Goal: Task Accomplishment & Management: Manage account settings

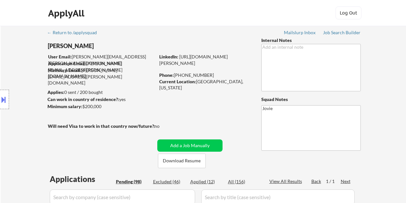
select select ""pending""
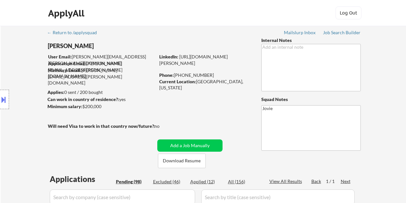
select select ""pending""
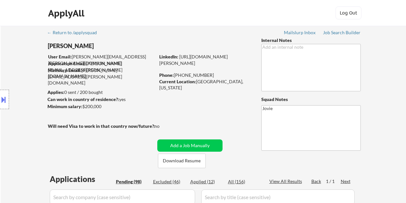
select select ""pending""
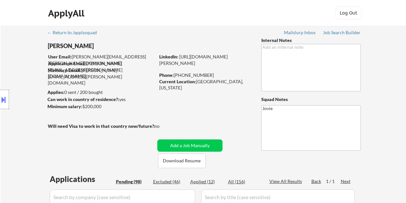
select select ""pending""
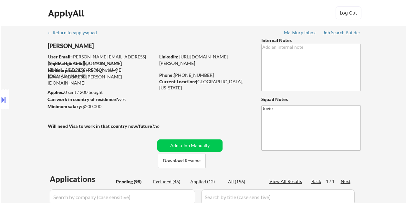
select select ""pending""
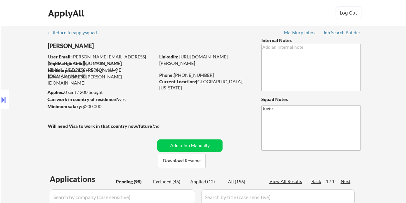
select select ""pending""
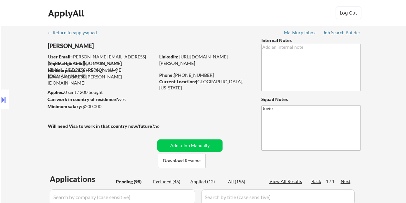
select select ""pending""
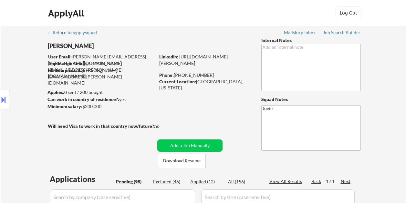
select select ""pending""
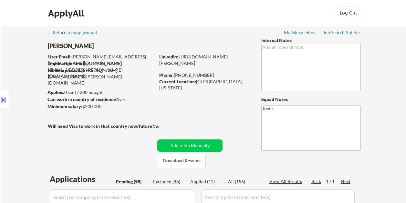
select select ""pending""
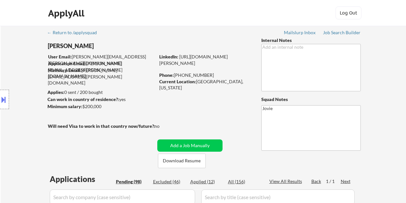
select select ""pending""
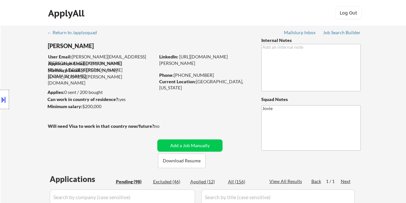
select select ""pending""
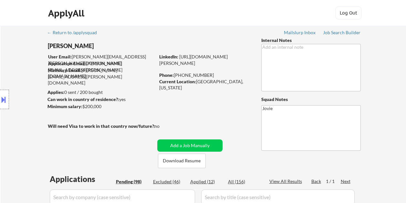
select select ""pending""
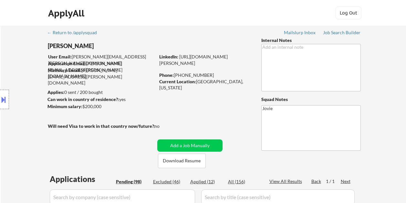
select select ""pending""
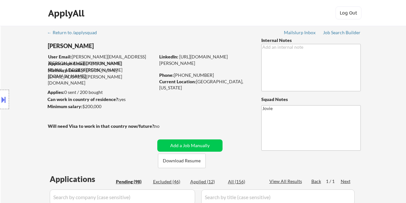
select select ""pending""
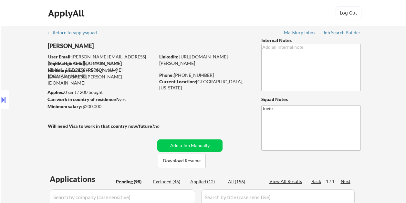
select select ""pending""
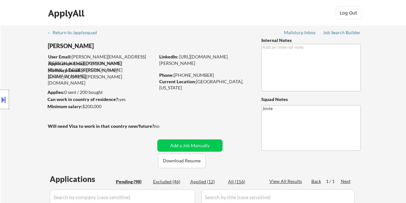
select select ""pending""
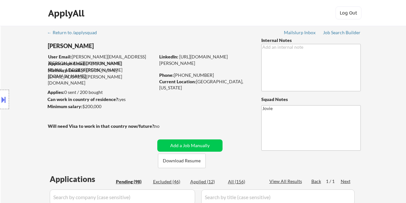
select select ""pending""
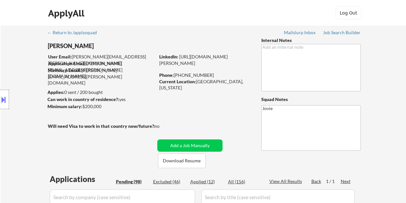
select select ""pending""
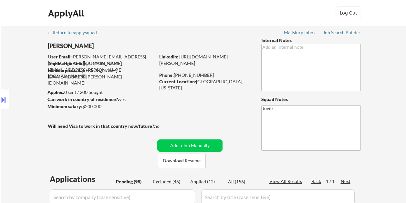
select select ""pending""
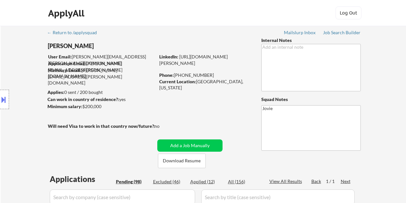
select select ""pending""
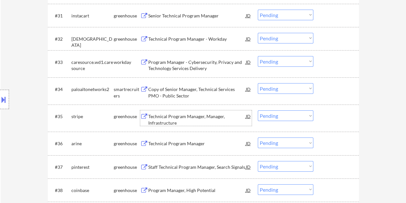
scroll to position [969, 0]
click at [330, 118] on div at bounding box center [337, 116] width 28 height 12
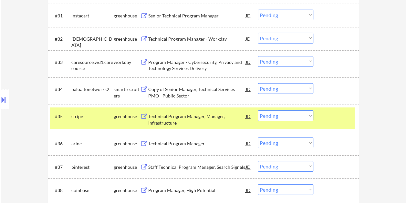
click at [309, 116] on select "Choose an option... Pending Applied Excluded (Questions) Excluded (Expired) Exc…" at bounding box center [286, 115] width 56 height 11
click at [258, 110] on select "Choose an option... Pending Applied Excluded (Questions) Excluded (Expired) Exc…" at bounding box center [286, 115] width 56 height 11
select select ""pending""
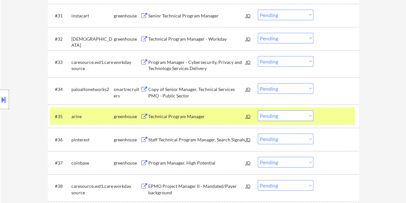
click at [329, 114] on div at bounding box center [337, 116] width 28 height 12
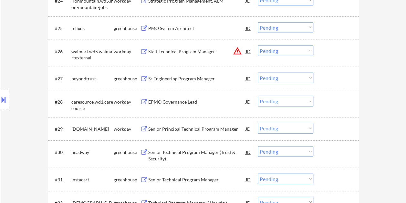
scroll to position [807, 0]
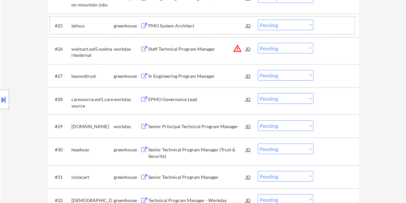
click at [327, 22] on div at bounding box center [337, 26] width 28 height 12
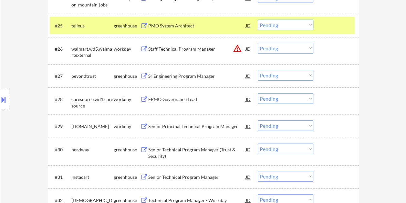
click at [210, 25] on div "PMO System Architect" at bounding box center [197, 26] width 98 height 6
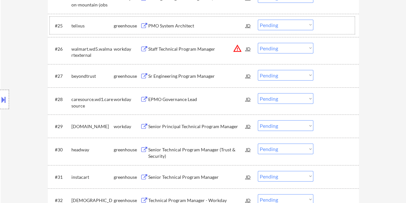
click at [327, 26] on div at bounding box center [337, 26] width 28 height 12
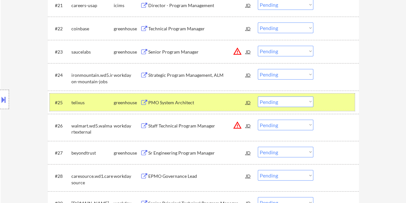
scroll to position [743, 0]
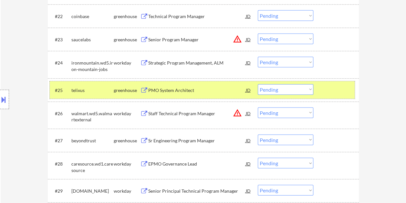
click at [309, 91] on select "Choose an option... Pending Applied Excluded (Questions) Excluded (Expired) Exc…" at bounding box center [286, 89] width 56 height 11
click at [258, 84] on select "Choose an option... Pending Applied Excluded (Questions) Excluded (Expired) Exc…" at bounding box center [286, 89] width 56 height 11
select select ""pending""
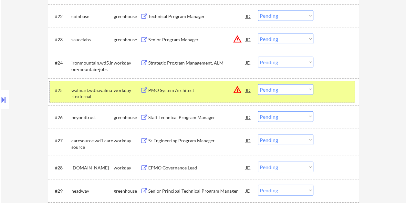
click at [328, 88] on div at bounding box center [337, 90] width 28 height 12
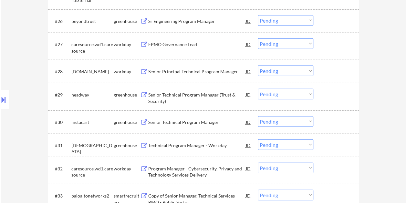
scroll to position [840, 0]
click at [327, 91] on div at bounding box center [337, 94] width 28 height 12
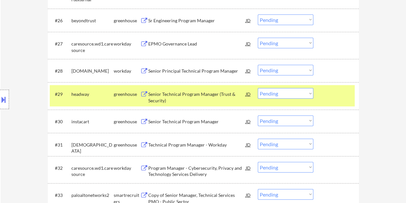
click at [198, 97] on div "Senior Technical Program Manager (Trust & Security)" at bounding box center [197, 97] width 98 height 13
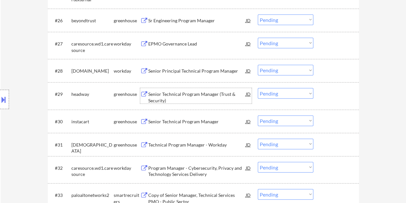
click at [328, 93] on div at bounding box center [337, 94] width 28 height 12
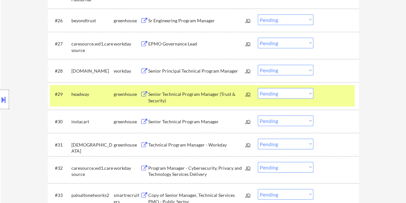
click at [310, 94] on select "Choose an option... Pending Applied Excluded (Questions) Excluded (Expired) Exc…" at bounding box center [286, 93] width 56 height 11
click at [258, 88] on select "Choose an option... Pending Applied Excluded (Questions) Excluded (Expired) Exc…" at bounding box center [286, 93] width 56 height 11
select select ""pending""
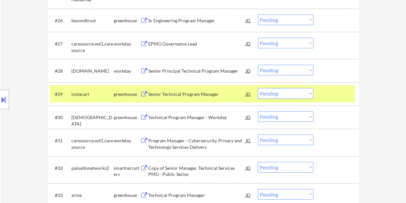
click at [337, 91] on div at bounding box center [337, 94] width 28 height 12
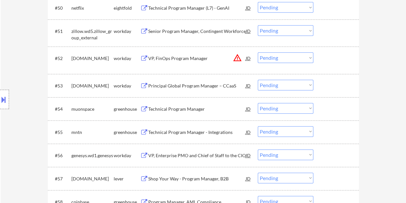
scroll to position [1486, 0]
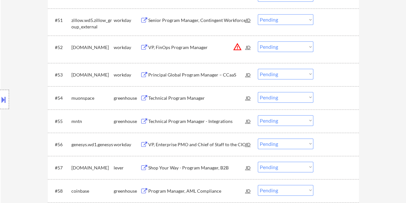
drag, startPoint x: 334, startPoint y: 98, endPoint x: 280, endPoint y: 96, distance: 54.3
click at [334, 98] on div at bounding box center [337, 98] width 28 height 12
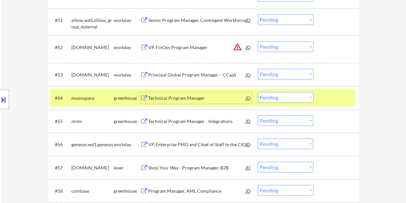
click at [192, 97] on div "Technical Program Manager" at bounding box center [197, 98] width 98 height 6
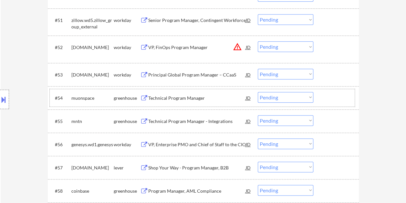
click at [316, 91] on div "#54 muonspace greenhouse Technical Program Manager JD warning_amber Choose an o…" at bounding box center [202, 97] width 305 height 17
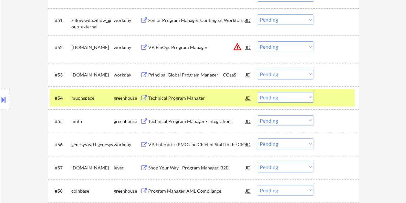
click at [309, 96] on select "Choose an option... Pending Applied Excluded (Questions) Excluded (Expired) Exc…" at bounding box center [286, 97] width 56 height 11
click at [258, 92] on select "Choose an option... Pending Applied Excluded (Questions) Excluded (Expired) Exc…" at bounding box center [286, 97] width 56 height 11
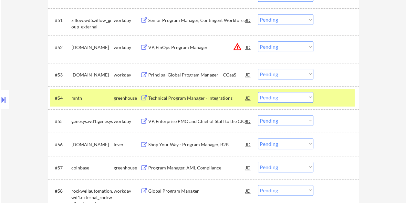
click at [326, 95] on div at bounding box center [337, 98] width 28 height 12
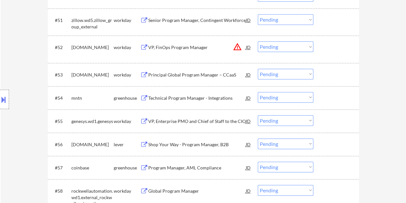
click at [323, 98] on div at bounding box center [337, 98] width 28 height 12
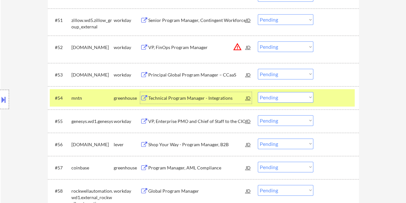
drag, startPoint x: 192, startPoint y: 99, endPoint x: 188, endPoint y: 98, distance: 4.3
click at [191, 99] on div "Technical Program Manager - Integrations" at bounding box center [197, 98] width 98 height 6
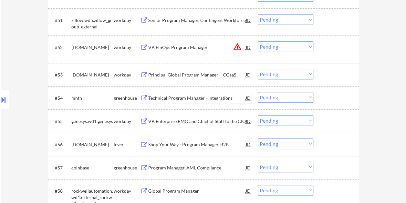
click at [321, 96] on div "#54 mntn greenhouse Technical Program Manager - Integrations JD warning_amber C…" at bounding box center [202, 97] width 305 height 17
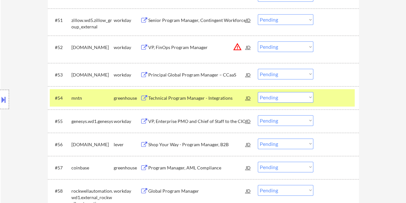
click at [309, 96] on select "Choose an option... Pending Applied Excluded (Questions) Excluded (Expired) Exc…" at bounding box center [286, 97] width 56 height 11
click at [258, 92] on select "Choose an option... Pending Applied Excluded (Questions) Excluded (Expired) Exc…" at bounding box center [286, 97] width 56 height 11
select select ""pending""
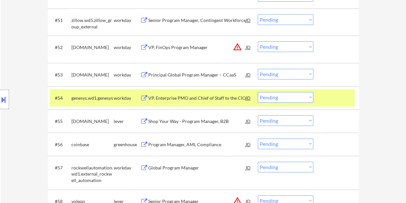
click at [322, 98] on div "#54 genesys.wd1.genesys workday VP, Enterprise PMO and Chief of Staff to the CI…" at bounding box center [202, 97] width 305 height 17
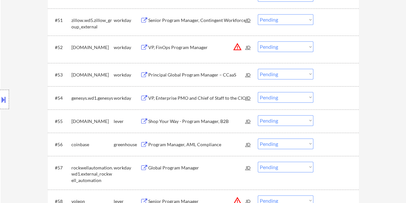
drag, startPoint x: 350, startPoint y: 121, endPoint x: 342, endPoint y: 123, distance: 8.0
click at [348, 122] on div at bounding box center [337, 121] width 28 height 12
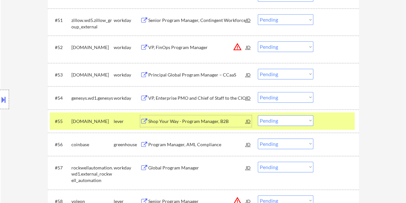
click at [203, 120] on div "Shop Your Way - Program Manager, B2B" at bounding box center [197, 121] width 98 height 6
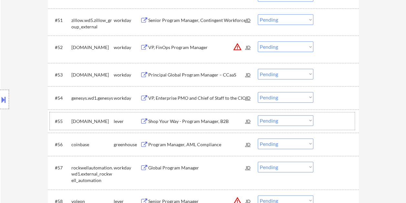
click at [326, 124] on div at bounding box center [337, 121] width 28 height 12
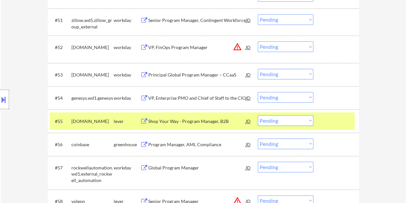
click at [300, 122] on select "Choose an option... Pending Applied Excluded (Questions) Excluded (Expired) Exc…" at bounding box center [286, 120] width 56 height 11
click at [258, 115] on select "Choose an option... Pending Applied Excluded (Questions) Excluded (Expired) Exc…" at bounding box center [286, 120] width 56 height 11
select select ""pending""
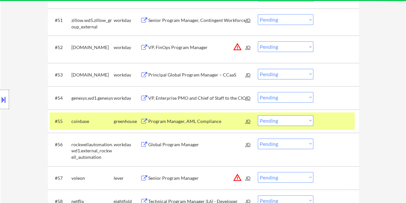
click at [326, 120] on div at bounding box center [337, 121] width 28 height 12
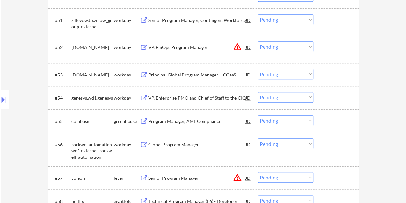
click at [331, 127] on div at bounding box center [337, 121] width 28 height 12
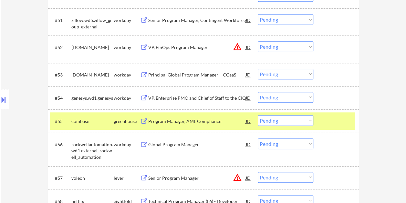
click at [335, 125] on div at bounding box center [337, 121] width 28 height 12
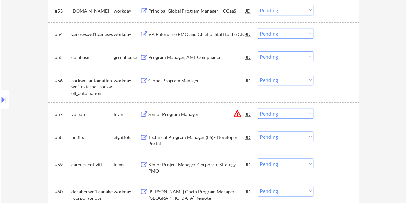
scroll to position [1550, 0]
click at [331, 116] on div at bounding box center [337, 114] width 28 height 12
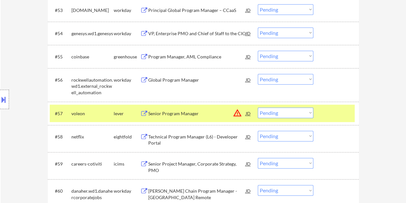
drag, startPoint x: 132, startPoint y: 112, endPoint x: 145, endPoint y: 113, distance: 12.7
click at [132, 112] on div "lever" at bounding box center [127, 113] width 26 height 6
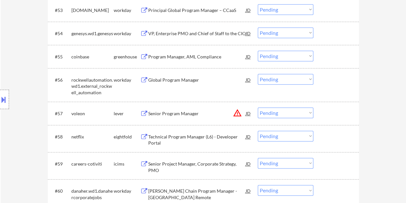
drag, startPoint x: 340, startPoint y: 113, endPoint x: 325, endPoint y: 114, distance: 14.6
click at [335, 113] on div at bounding box center [337, 114] width 28 height 12
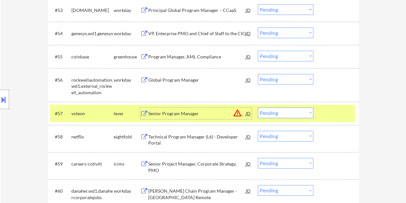
click at [206, 111] on div "Senior Program Manager" at bounding box center [197, 113] width 98 height 6
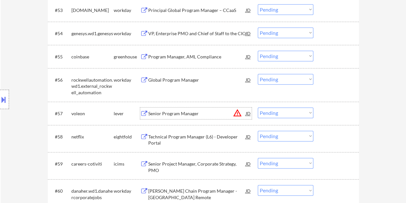
click at [323, 115] on div at bounding box center [337, 114] width 28 height 12
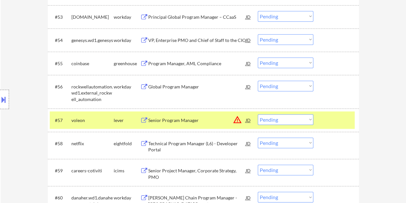
scroll to position [1520, 0]
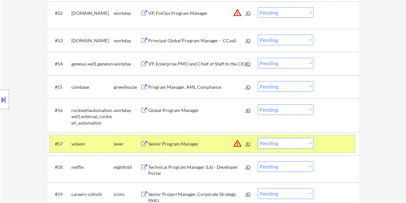
click at [291, 142] on select "Choose an option... Pending Applied Excluded (Questions) Excluded (Expired) Exc…" at bounding box center [286, 143] width 56 height 11
click at [258, 138] on select "Choose an option... Pending Applied Excluded (Questions) Excluded (Expired) Exc…" at bounding box center [286, 143] width 56 height 11
select select ""pending""
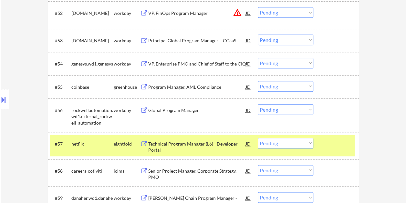
click at [340, 143] on div at bounding box center [337, 144] width 28 height 12
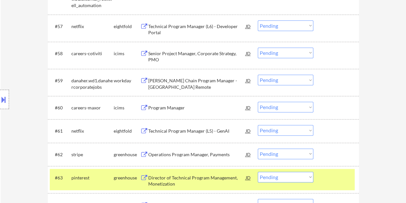
scroll to position [1649, 0]
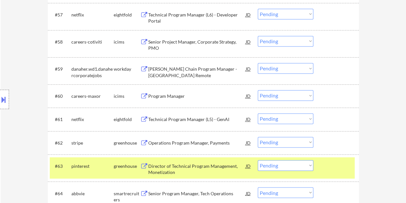
click at [326, 167] on div at bounding box center [337, 166] width 28 height 12
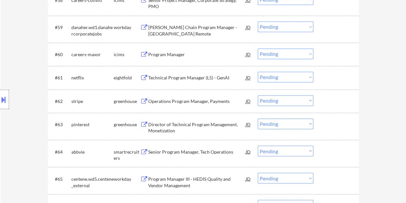
scroll to position [1713, 0]
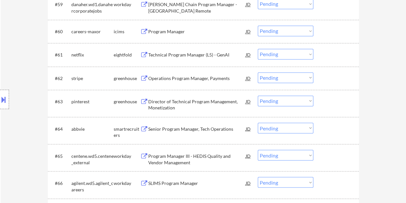
click at [326, 130] on div at bounding box center [337, 129] width 28 height 12
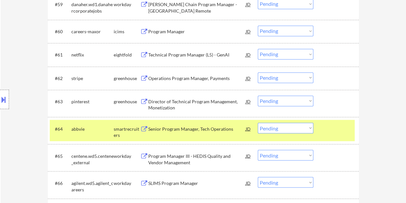
click at [201, 129] on div "Senior Program Manager, Tech Operations" at bounding box center [197, 129] width 98 height 6
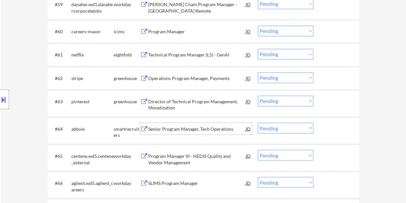
click at [327, 127] on div at bounding box center [337, 129] width 28 height 12
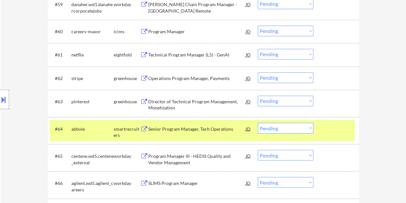
click at [308, 127] on select "Choose an option... Pending Applied Excluded (Questions) Excluded (Expired) Exc…" at bounding box center [286, 128] width 56 height 11
click at [258, 123] on select "Choose an option... Pending Applied Excluded (Questions) Excluded (Expired) Exc…" at bounding box center [286, 128] width 56 height 11
select select ""pending""
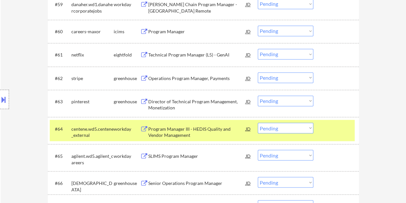
click at [327, 130] on div at bounding box center [337, 129] width 28 height 12
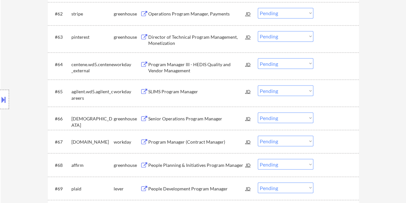
scroll to position [1810, 0]
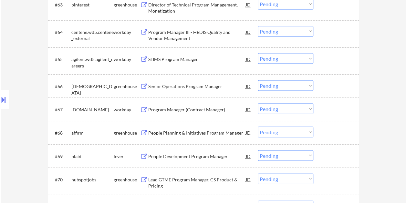
click at [331, 129] on div at bounding box center [337, 133] width 28 height 12
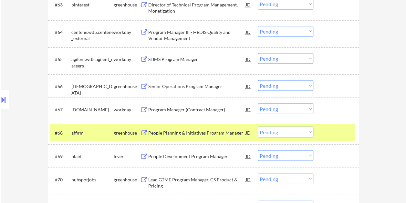
click at [193, 129] on div "People Planning & Initiatives Program Manager" at bounding box center [197, 133] width 98 height 12
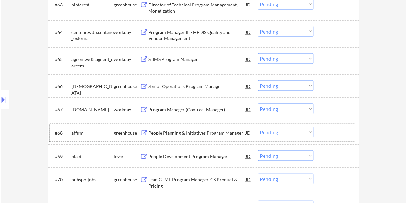
click at [336, 131] on div at bounding box center [337, 133] width 28 height 12
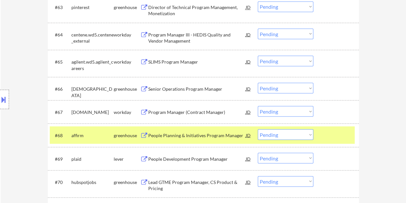
scroll to position [1808, 0]
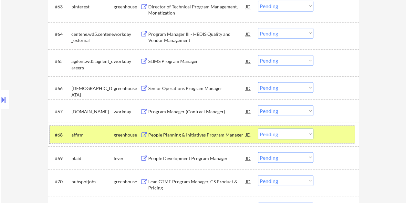
click at [309, 136] on select "Choose an option... Pending Applied Excluded (Questions) Excluded (Expired) Exc…" at bounding box center [286, 134] width 56 height 11
click at [258, 129] on select "Choose an option... Pending Applied Excluded (Questions) Excluded (Expired) Exc…" at bounding box center [286, 134] width 56 height 11
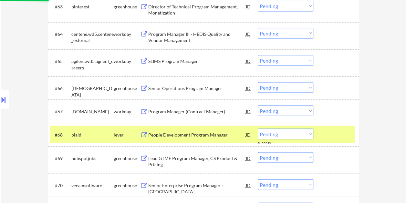
click at [329, 133] on div at bounding box center [337, 135] width 28 height 12
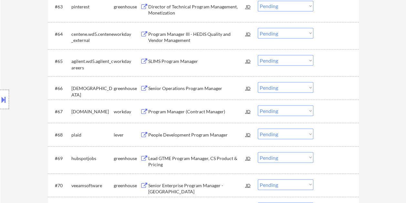
click at [329, 135] on div at bounding box center [337, 135] width 28 height 12
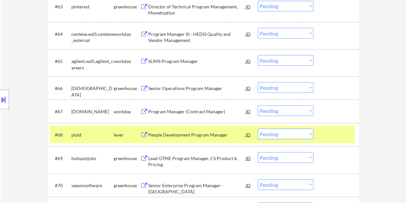
click at [162, 134] on div "People Development Program Manager" at bounding box center [197, 134] width 98 height 6
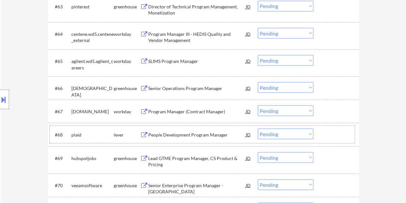
click at [327, 132] on div at bounding box center [337, 135] width 28 height 12
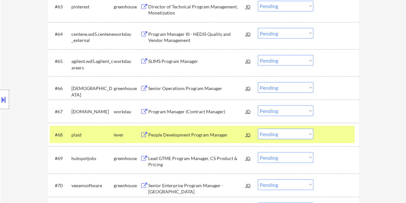
click at [310, 134] on select "Choose an option... Pending Applied Excluded (Questions) Excluded (Expired) Exc…" at bounding box center [286, 134] width 56 height 11
click at [258, 129] on select "Choose an option... Pending Applied Excluded (Questions) Excluded (Expired) Exc…" at bounding box center [286, 134] width 56 height 11
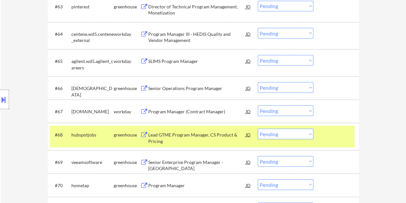
click at [330, 137] on div at bounding box center [337, 135] width 28 height 12
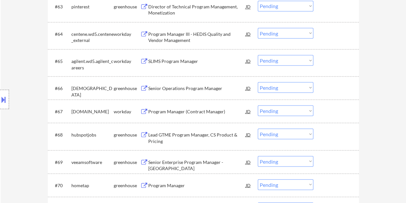
click at [335, 138] on div at bounding box center [337, 135] width 28 height 12
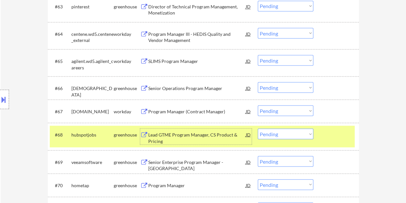
click at [195, 134] on div "Lead GTME Program Manager, CS Product & Pricing" at bounding box center [197, 137] width 98 height 13
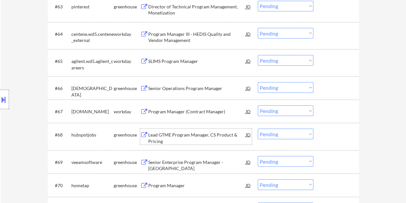
click at [333, 136] on div at bounding box center [337, 135] width 28 height 12
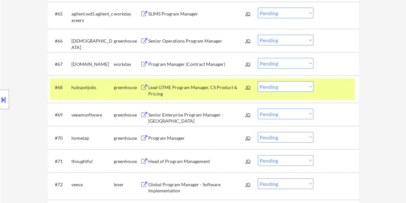
scroll to position [1851, 0]
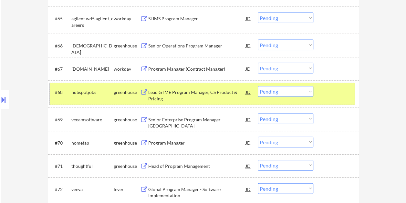
click at [295, 93] on select "Choose an option... Pending Applied Excluded (Questions) Excluded (Expired) Exc…" at bounding box center [286, 91] width 56 height 11
click at [258, 86] on select "Choose an option... Pending Applied Excluded (Questions) Excluded (Expired) Exc…" at bounding box center [286, 91] width 56 height 11
select select ""pending""
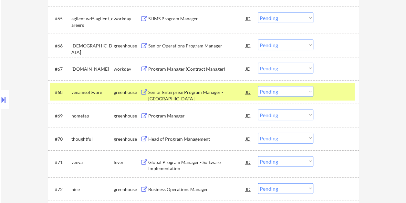
drag, startPoint x: 328, startPoint y: 93, endPoint x: 294, endPoint y: 93, distance: 33.6
click at [328, 93] on div at bounding box center [337, 92] width 28 height 12
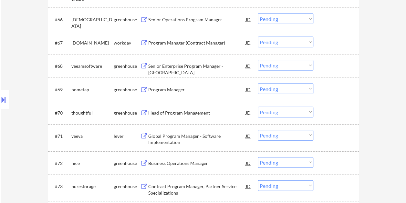
scroll to position [1883, 0]
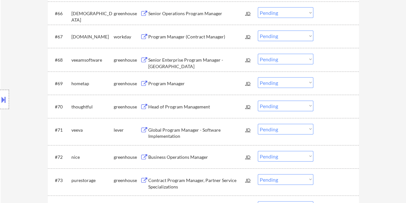
click at [326, 130] on div at bounding box center [337, 130] width 28 height 12
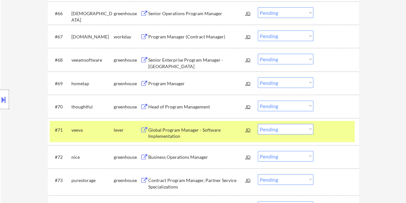
scroll to position [1915, 0]
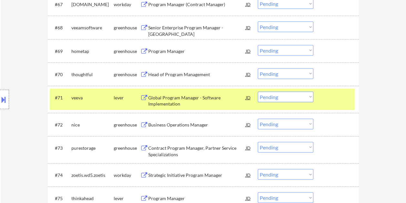
click at [160, 95] on div "Global Program Manager - Software Implementation" at bounding box center [197, 101] width 98 height 13
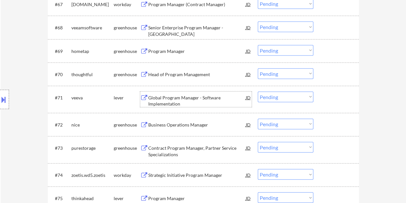
click at [320, 98] on div "#71 veeva lever Global Program Manager - Software Implementation JD warning_amb…" at bounding box center [202, 99] width 305 height 21
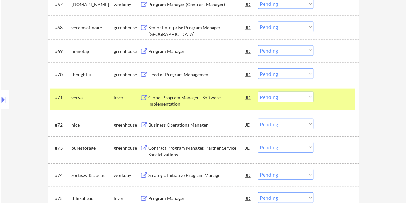
click at [306, 97] on select "Choose an option... Pending Applied Excluded (Questions) Excluded (Expired) Exc…" at bounding box center [286, 97] width 56 height 11
click at [258, 92] on select "Choose an option... Pending Applied Excluded (Questions) Excluded (Expired) Exc…" at bounding box center [286, 97] width 56 height 11
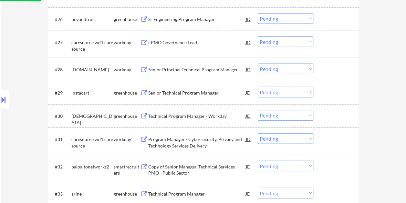
select select ""pending""
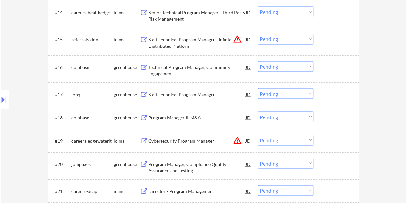
scroll to position [549, 0]
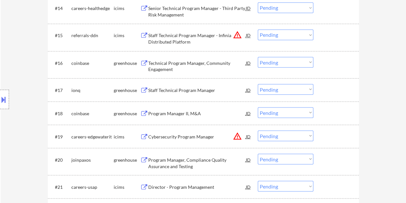
click at [327, 87] on div at bounding box center [337, 90] width 28 height 12
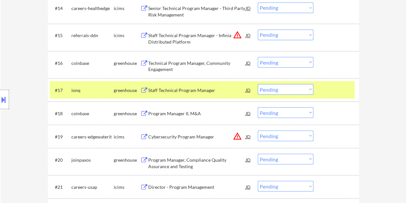
click at [208, 88] on div "Staff Technical Program Manager" at bounding box center [197, 90] width 98 height 6
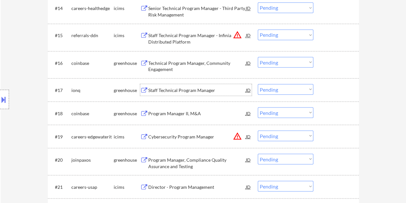
drag, startPoint x: 329, startPoint y: 93, endPoint x: 322, endPoint y: 92, distance: 7.5
click at [327, 92] on div at bounding box center [337, 90] width 28 height 12
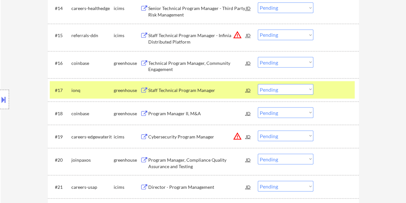
click at [308, 91] on select "Choose an option... Pending Applied Excluded (Questions) Excluded (Expired) Exc…" at bounding box center [286, 89] width 56 height 11
click at [258, 84] on select "Choose an option... Pending Applied Excluded (Questions) Excluded (Expired) Exc…" at bounding box center [286, 89] width 56 height 11
select select ""pending""
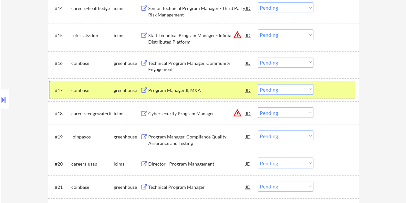
click at [332, 90] on div at bounding box center [337, 90] width 28 height 12
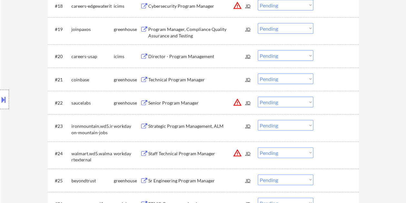
scroll to position [678, 0]
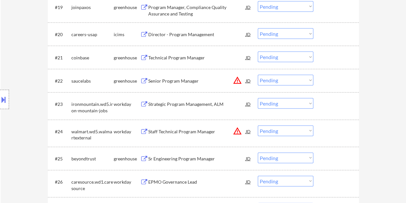
click at [336, 80] on div at bounding box center [337, 81] width 28 height 12
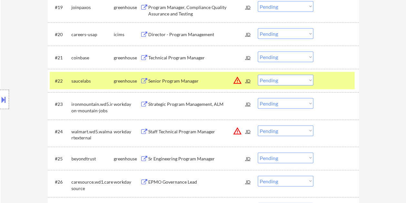
click at [176, 81] on div "Senior Program Manager" at bounding box center [197, 81] width 98 height 6
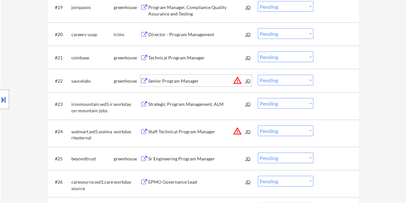
click at [246, 80] on div "JD" at bounding box center [248, 81] width 6 height 12
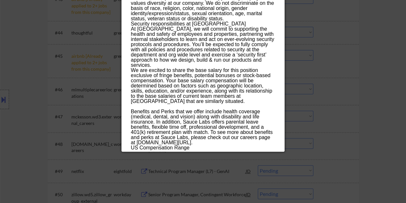
scroll to position [1292, 0]
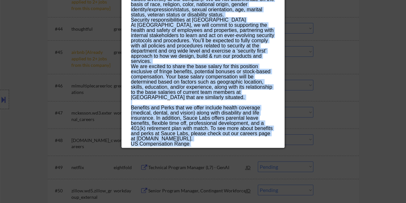
drag, startPoint x: 131, startPoint y: 27, endPoint x: 229, endPoint y: 147, distance: 154.4
copy div "Senior Program Manager saucelabs Raleigh, NC - Remote AI Location Check 🚫: Clie…"
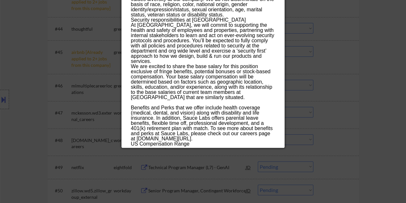
click at [384, 90] on div at bounding box center [203, 101] width 406 height 203
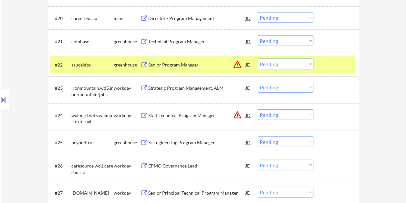
scroll to position [646, 0]
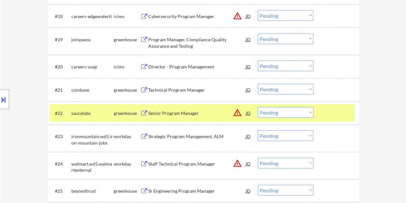
click at [304, 112] on select "Choose an option... Pending Applied Excluded (Questions) Excluded (Expired) Exc…" at bounding box center [286, 112] width 56 height 11
click at [258, 107] on select "Choose an option... Pending Applied Excluded (Questions) Excluded (Expired) Exc…" at bounding box center [286, 112] width 56 height 11
select select ""pending""
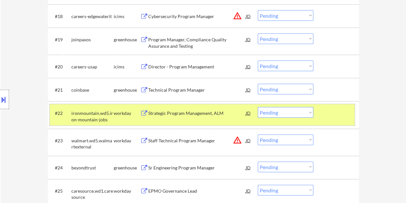
click at [336, 110] on div at bounding box center [337, 113] width 28 height 12
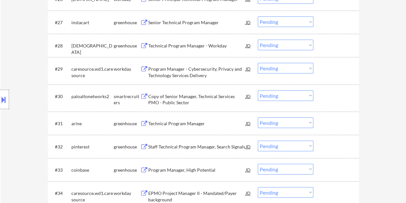
scroll to position [872, 0]
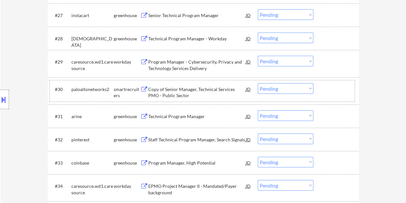
drag, startPoint x: 325, startPoint y: 90, endPoint x: 254, endPoint y: 92, distance: 71.1
click at [326, 90] on div at bounding box center [337, 89] width 28 height 12
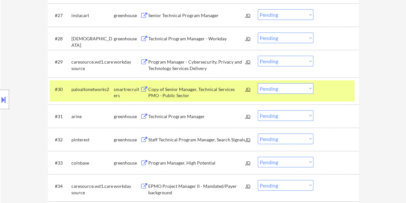
drag, startPoint x: 225, startPoint y: 90, endPoint x: 221, endPoint y: 90, distance: 3.9
click at [224, 90] on div "Copy of Senior Manager, Technical Services PMO - Public Sector" at bounding box center [197, 92] width 98 height 13
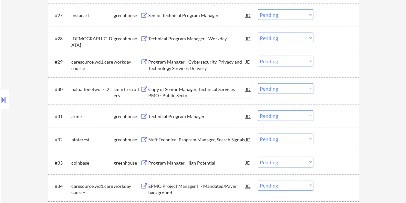
click at [327, 95] on div "#30 paloaltonetworks2 smartrecruiters Copy of Senior Manager, Technical Service…" at bounding box center [202, 90] width 305 height 21
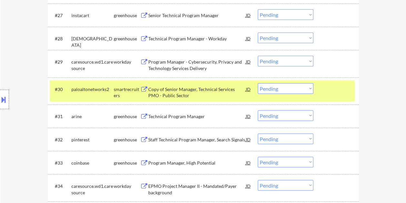
click at [311, 88] on select "Choose an option... Pending Applied Excluded (Questions) Excluded (Expired) Exc…" at bounding box center [286, 88] width 56 height 11
click at [258, 83] on select "Choose an option... Pending Applied Excluded (Questions) Excluded (Expired) Exc…" at bounding box center [286, 88] width 56 height 11
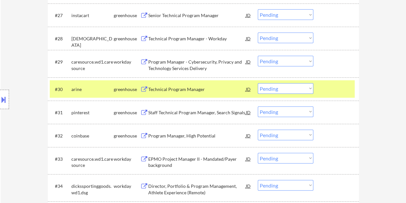
click at [334, 88] on div at bounding box center [337, 89] width 28 height 12
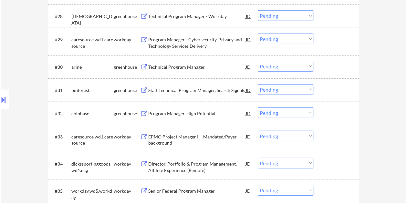
scroll to position [904, 0]
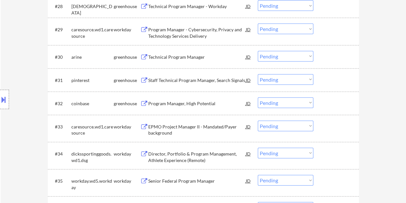
click at [329, 61] on div at bounding box center [337, 57] width 28 height 12
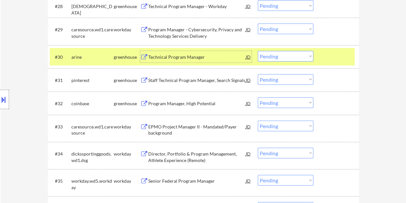
click at [196, 52] on div "Technical Program Manager" at bounding box center [197, 57] width 98 height 12
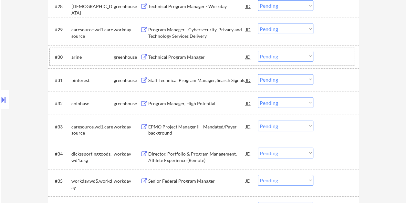
drag, startPoint x: 334, startPoint y: 52, endPoint x: 312, endPoint y: 55, distance: 22.2
click at [334, 52] on div at bounding box center [337, 57] width 28 height 12
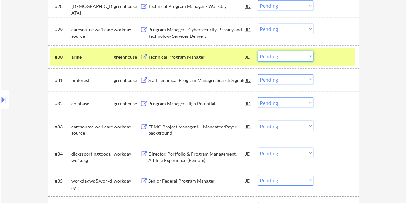
click at [310, 56] on select "Choose an option... Pending Applied Excluded (Questions) Excluded (Expired) Exc…" at bounding box center [286, 56] width 56 height 11
click at [258, 51] on select "Choose an option... Pending Applied Excluded (Questions) Excluded (Expired) Exc…" at bounding box center [286, 56] width 56 height 11
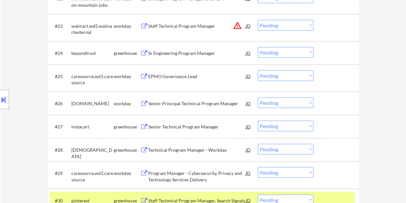
scroll to position [784, 0]
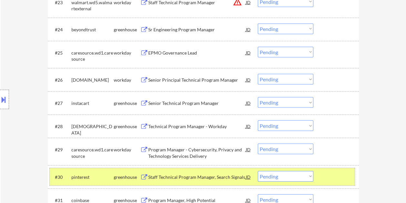
drag, startPoint x: 337, startPoint y: 185, endPoint x: 308, endPoint y: 164, distance: 35.9
click at [337, 185] on div "#30 pinterest greenhouse Staff Technical Program Manager, Search Signals JD war…" at bounding box center [202, 176] width 305 height 17
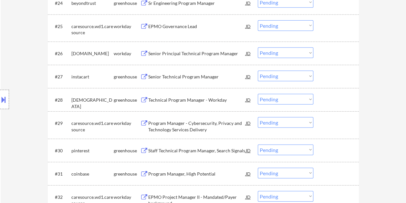
scroll to position [849, 0]
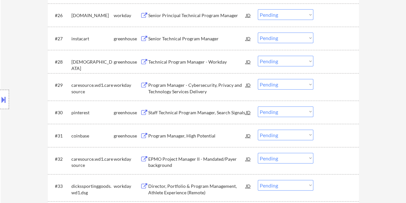
click at [322, 109] on div "#30 pinterest greenhouse Staff Technical Program Manager, Search Signals JD war…" at bounding box center [202, 112] width 305 height 17
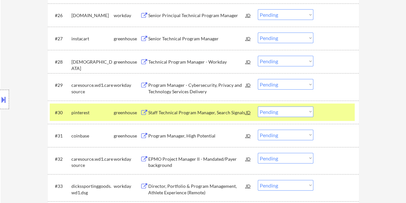
click at [199, 114] on div "Staff Technical Program Manager, Search Signals" at bounding box center [197, 112] width 98 height 6
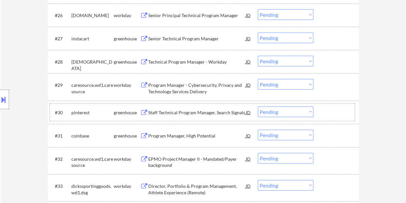
drag, startPoint x: 324, startPoint y: 111, endPoint x: 310, endPoint y: 112, distance: 13.3
click at [324, 110] on div at bounding box center [337, 113] width 28 height 12
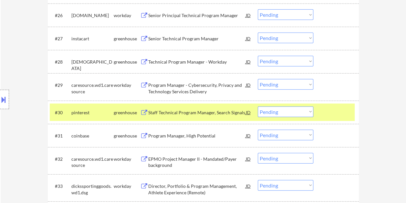
click at [307, 112] on select "Choose an option... Pending Applied Excluded (Questions) Excluded (Expired) Exc…" at bounding box center [286, 112] width 56 height 11
click at [258, 107] on select "Choose an option... Pending Applied Excluded (Questions) Excluded (Expired) Exc…" at bounding box center [286, 112] width 56 height 11
select select ""pending""
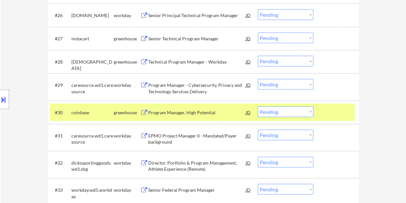
click at [335, 114] on div at bounding box center [337, 113] width 28 height 12
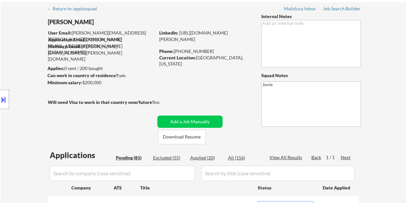
scroll to position [32, 0]
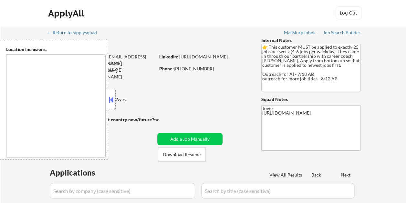
type textarea "Brooklyn, NY Manhattan, NY Queens, NY Jersey City, NJ Hoboken, NJ Newark, NJ St…"
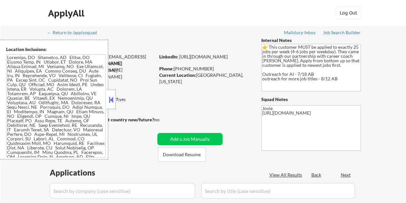
select select ""pending""
click at [112, 99] on button at bounding box center [111, 100] width 7 height 10
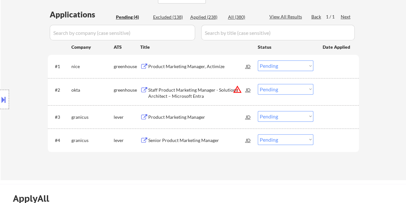
scroll to position [161, 0]
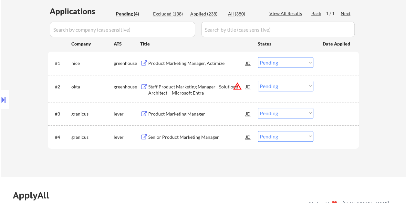
click at [159, 62] on div "Product Marketing Manager, Actimize" at bounding box center [197, 63] width 98 height 6
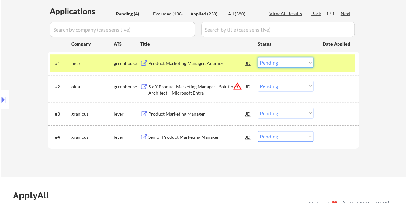
click at [298, 65] on select "Choose an option... Pending Applied Excluded (Questions) Excluded (Expired) Exc…" at bounding box center [286, 62] width 56 height 11
click at [258, 57] on select "Choose an option... Pending Applied Excluded (Questions) Excluded (Expired) Exc…" at bounding box center [286, 62] width 56 height 11
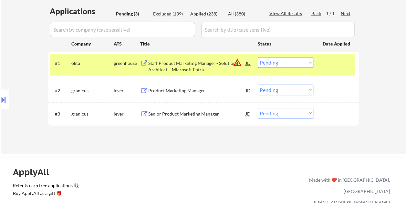
click at [171, 60] on div "Staff Product Marketing Manager - Solutions Architect – Microsoft Entra" at bounding box center [197, 66] width 98 height 13
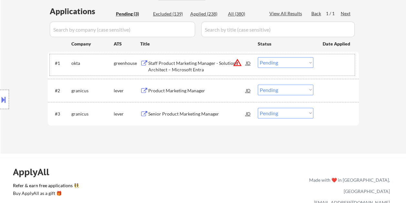
drag, startPoint x: 324, startPoint y: 62, endPoint x: 312, endPoint y: 62, distance: 12.3
click at [324, 61] on div at bounding box center [337, 63] width 28 height 12
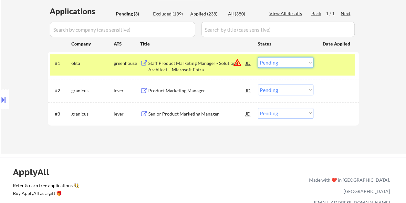
click at [311, 62] on select "Choose an option... Pending Applied Excluded (Questions) Excluded (Expired) Exc…" at bounding box center [286, 62] width 56 height 11
click at [258, 57] on select "Choose an option... Pending Applied Excluded (Questions) Excluded (Expired) Exc…" at bounding box center [286, 62] width 56 height 11
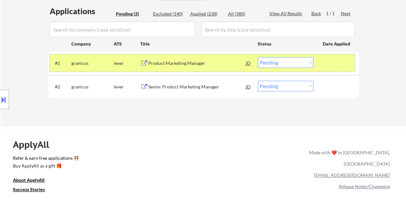
click at [327, 61] on div at bounding box center [337, 63] width 28 height 12
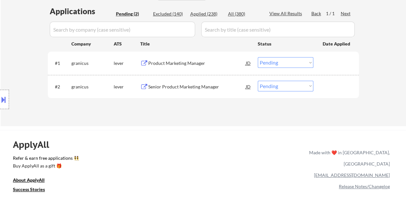
click at [326, 61] on div at bounding box center [337, 63] width 28 height 12
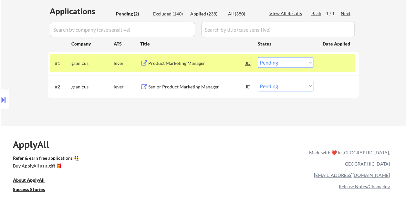
click at [179, 67] on div "Product Marketing Manager" at bounding box center [197, 63] width 98 height 12
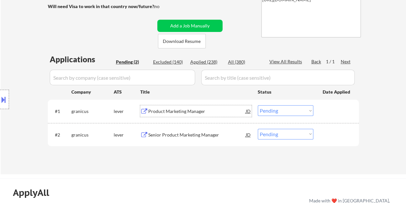
scroll to position [97, 0]
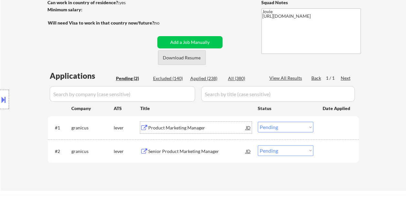
click at [186, 58] on button "Download Resume" at bounding box center [182, 57] width 48 height 15
click at [309, 129] on select "Choose an option... Pending Applied Excluded (Questions) Excluded (Expired) Exc…" at bounding box center [286, 127] width 56 height 11
click at [258, 122] on select "Choose an option... Pending Applied Excluded (Questions) Excluded (Expired) Exc…" at bounding box center [286, 127] width 56 height 11
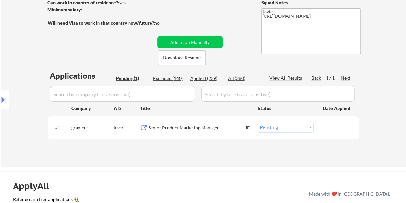
click at [198, 127] on div "Senior Product Marketing Manager" at bounding box center [197, 128] width 98 height 6
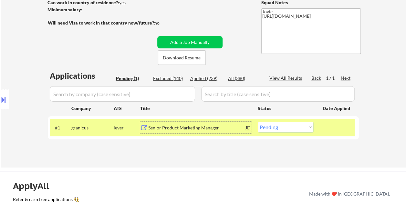
click at [211, 79] on div "Applied (239)" at bounding box center [206, 78] width 32 height 6
drag, startPoint x: 343, startPoint y: 133, endPoint x: 347, endPoint y: 134, distance: 4.2
click at [343, 133] on div at bounding box center [337, 128] width 28 height 12
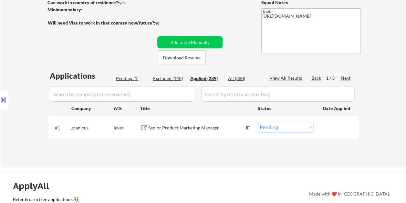
click at [337, 129] on div at bounding box center [337, 128] width 28 height 12
select select ""applied""
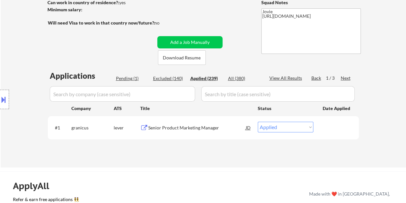
select select ""applied""
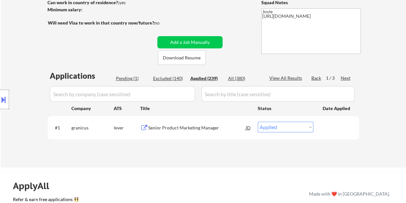
select select ""applied""
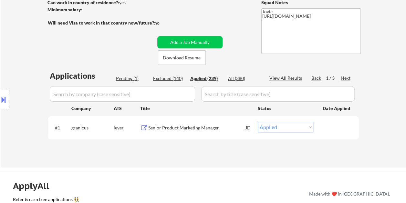
select select ""applied""
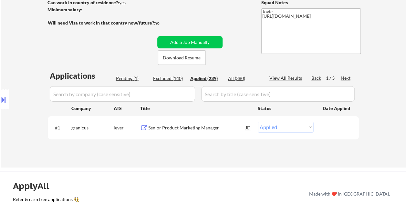
select select ""applied""
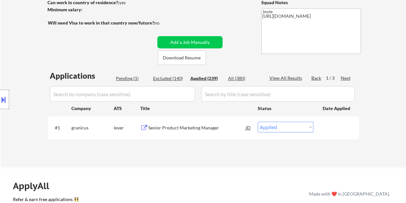
select select ""applied""
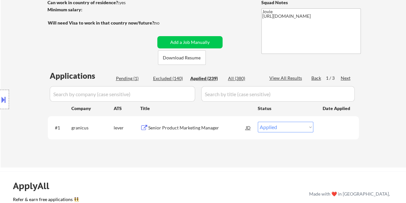
select select ""applied""
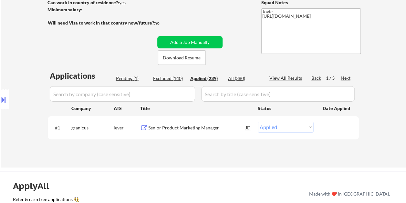
select select ""applied""
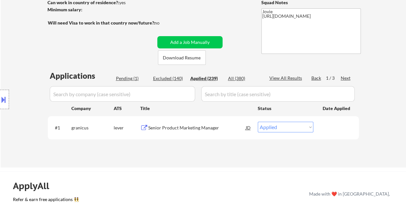
select select ""applied""
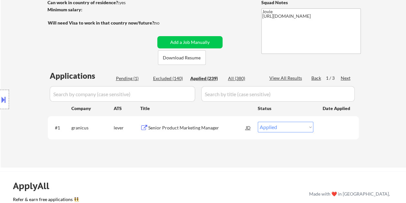
select select ""applied""
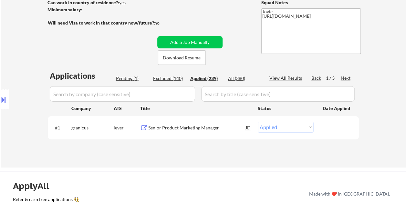
select select ""applied""
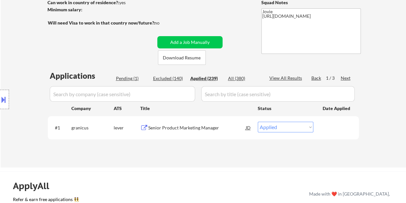
select select ""applied""
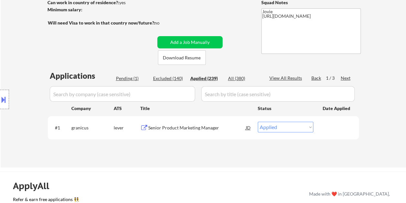
select select ""applied""
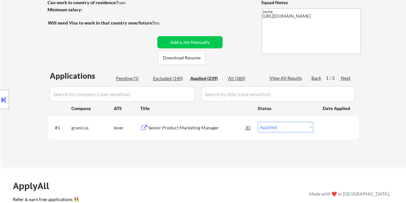
select select ""applied""
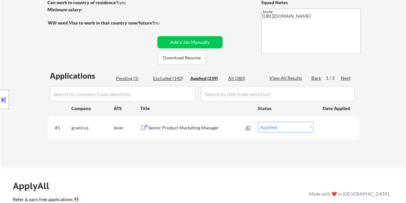
select select ""applied""
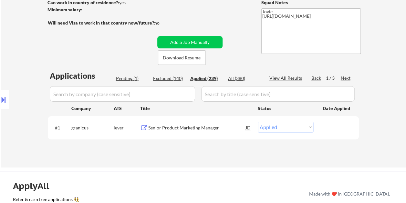
select select ""applied""
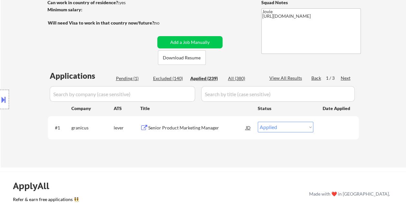
select select ""applied""
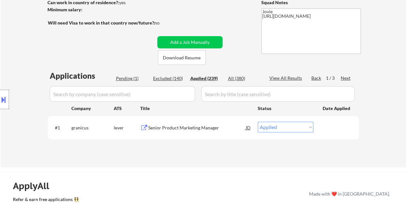
select select ""applied""
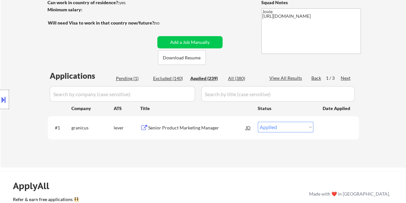
select select ""applied""
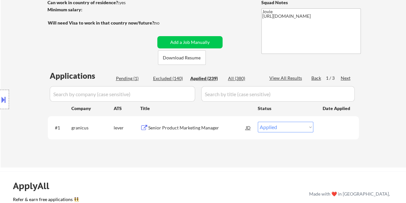
select select ""applied""
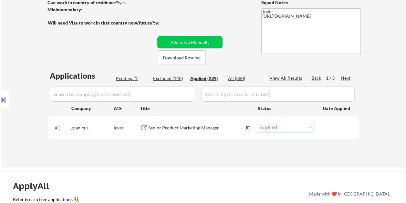
select select ""applied""
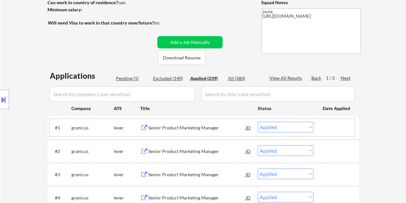
scroll to position [129, 0]
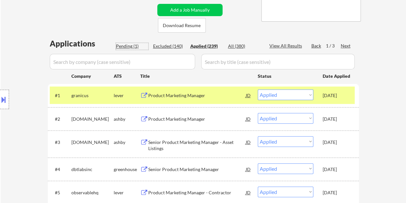
click at [125, 45] on div "Pending (1)" at bounding box center [132, 46] width 32 height 6
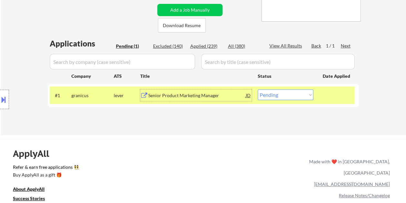
click at [177, 94] on div "Senior Product Marketing Manager" at bounding box center [197, 95] width 98 height 6
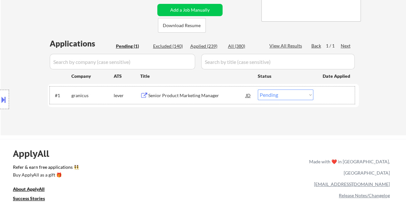
click at [328, 97] on div at bounding box center [337, 95] width 28 height 12
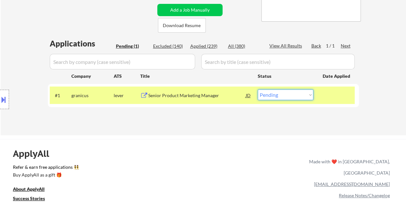
click at [311, 96] on select "Choose an option... Pending Applied Excluded (Questions) Excluded (Expired) Exc…" at bounding box center [286, 94] width 56 height 11
select select ""applied""
click at [258, 89] on select "Choose an option... Pending Applied Excluded (Questions) Excluded (Expired) Exc…" at bounding box center [286, 94] width 56 height 11
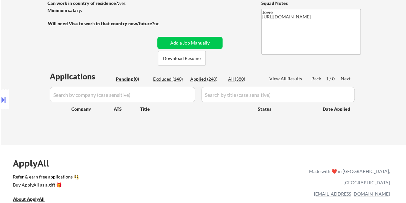
scroll to position [32, 0]
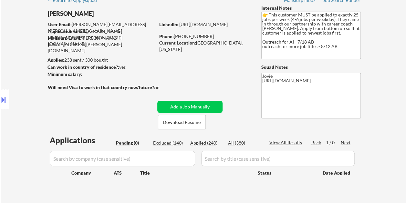
drag, startPoint x: 200, startPoint y: 143, endPoint x: 366, endPoint y: 122, distance: 167.6
click at [200, 143] on div "Applied (240)" at bounding box center [206, 143] width 32 height 6
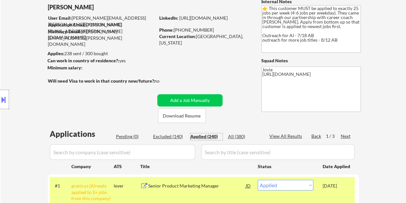
scroll to position [0, 0]
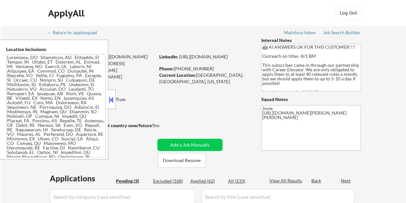
select select ""pending""
click at [110, 94] on div at bounding box center [111, 99] width 9 height 19
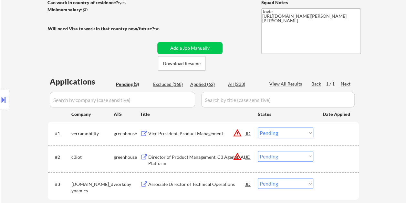
scroll to position [129, 0]
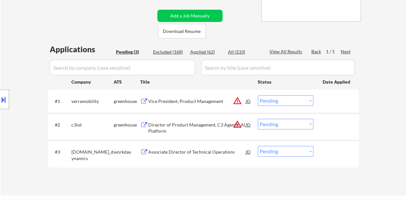
click at [161, 106] on div "Vice President, Product Management" at bounding box center [197, 101] width 98 height 12
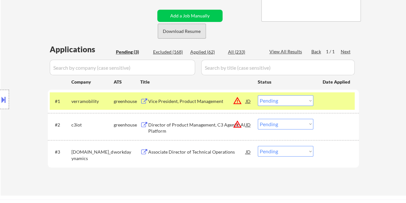
click at [173, 32] on button "Download Resume" at bounding box center [182, 31] width 48 height 15
click at [245, 15] on div "← Return to /applysquad Mailslurp Inbox Job Search Builder Craig Copland User E…" at bounding box center [203, 44] width 322 height 294
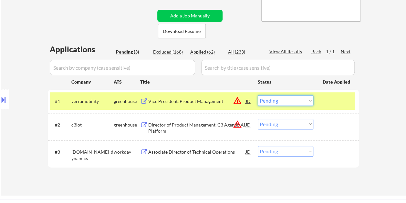
click at [287, 100] on select "Choose an option... Pending Applied Excluded (Questions) Excluded (Expired) Exc…" at bounding box center [286, 100] width 56 height 11
click at [258, 95] on select "Choose an option... Pending Applied Excluded (Questions) Excluded (Expired) Exc…" at bounding box center [286, 100] width 56 height 11
select select ""pending""
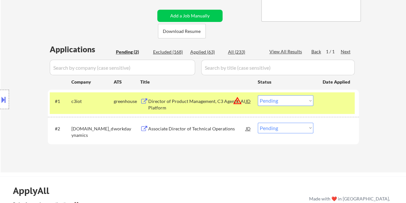
click at [329, 108] on div "#1 c3iot greenhouse Director of Product Management, C3 Agentic AI Platform JD w…" at bounding box center [202, 102] width 305 height 21
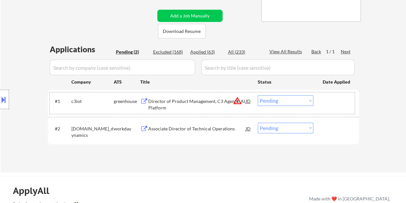
click at [212, 153] on div "Applications Pending (2) Excluded (168) Applied (63) All (233) View All Results…" at bounding box center [203, 102] width 311 height 116
click at [190, 98] on div "Director of Product Management, C3 Agentic AI Platform" at bounding box center [197, 103] width 98 height 16
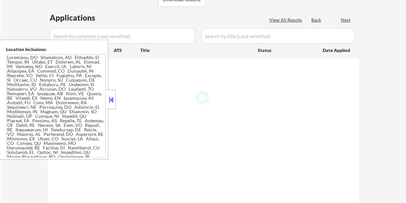
scroll to position [129, 0]
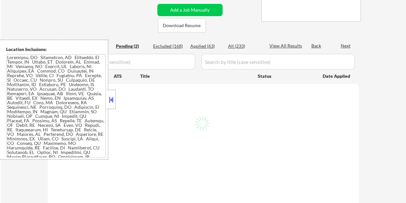
click at [110, 100] on button at bounding box center [111, 100] width 7 height 10
select select ""pending""
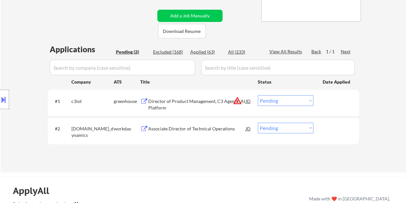
click at [292, 100] on select "Choose an option... Pending Applied Excluded (Questions) Excluded (Expired) Exc…" at bounding box center [286, 100] width 56 height 11
click at [258, 95] on select "Choose an option... Pending Applied Excluded (Questions) Excluded (Expired) Exc…" at bounding box center [286, 100] width 56 height 11
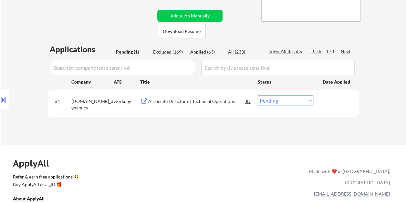
click at [181, 102] on div "Associate Director of Technical Operations" at bounding box center [197, 101] width 98 height 6
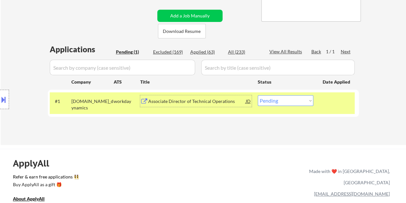
click at [277, 103] on select "Choose an option... Pending Applied Excluded (Questions) Excluded (Expired) Exc…" at bounding box center [286, 100] width 56 height 11
select select ""applied""
click at [258, 95] on select "Choose an option... Pending Applied Excluded (Questions) Excluded (Expired) Exc…" at bounding box center [286, 100] width 56 height 11
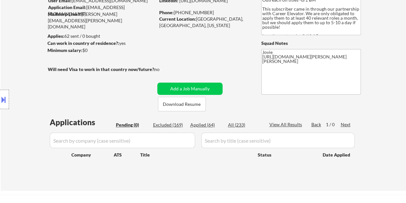
scroll to position [65, 0]
